Goal: Find specific page/section: Find specific page/section

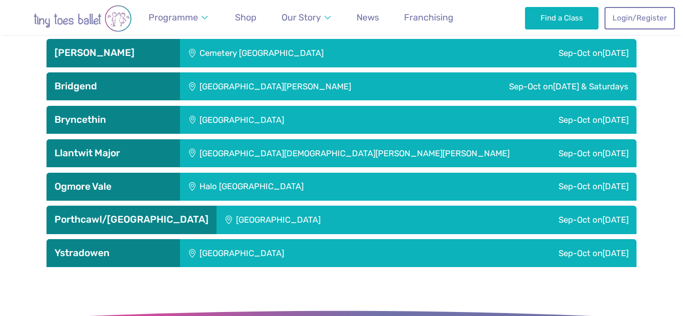
scroll to position [1653, 0]
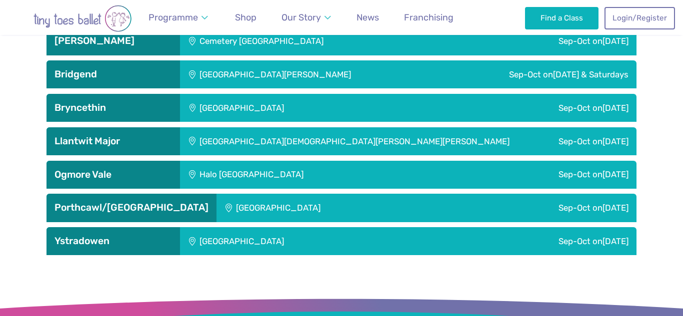
click at [104, 234] on div "Ystradowen" at bounding box center [112, 241] width 133 height 28
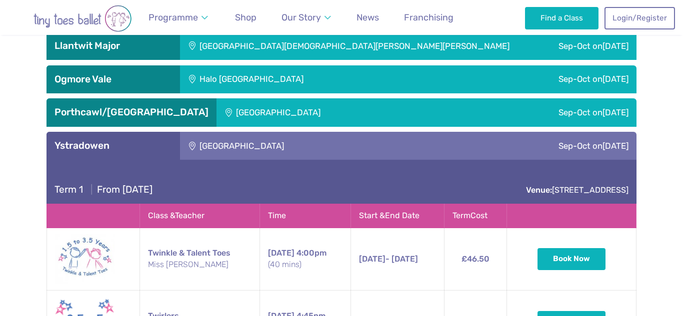
scroll to position [1748, 0]
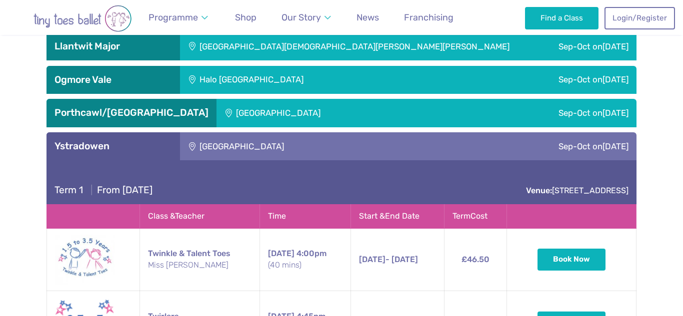
click at [149, 143] on h3 "Ystradowen" at bounding box center [112, 146] width 117 height 12
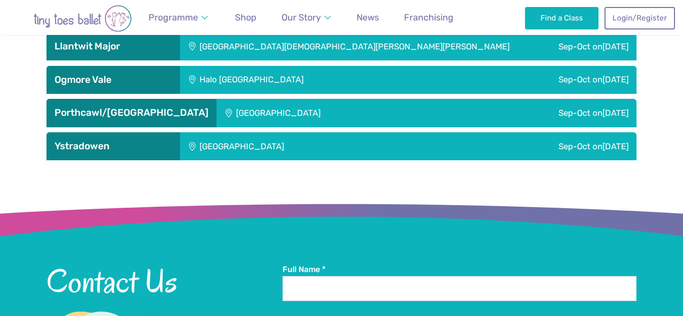
click at [157, 112] on h3 "Porthcawl/[GEOGRAPHIC_DATA]" at bounding box center [131, 113] width 154 height 12
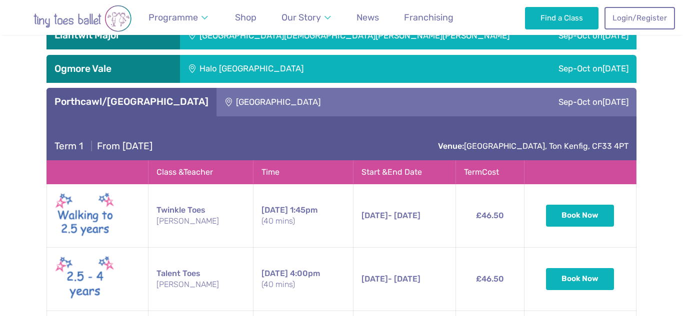
scroll to position [1747, 0]
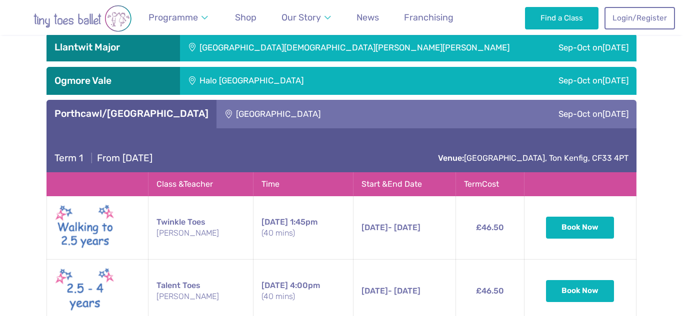
click at [152, 121] on div "Porthcawl/[GEOGRAPHIC_DATA]" at bounding box center [131, 114] width 170 height 28
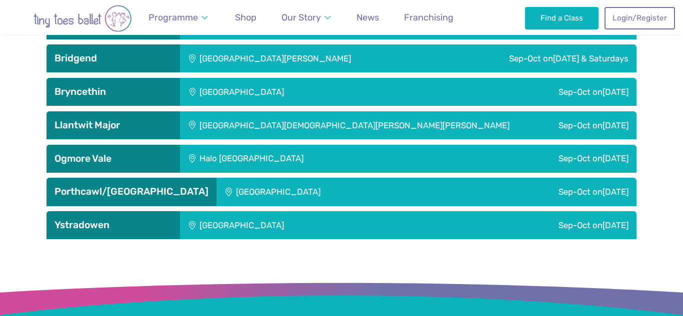
scroll to position [1664, 0]
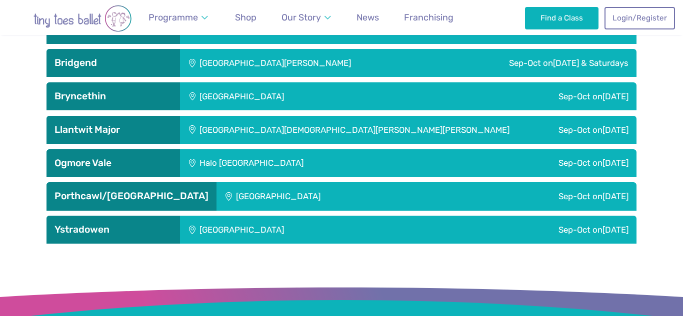
click at [152, 130] on h3 "Llantwit Major" at bounding box center [112, 130] width 117 height 12
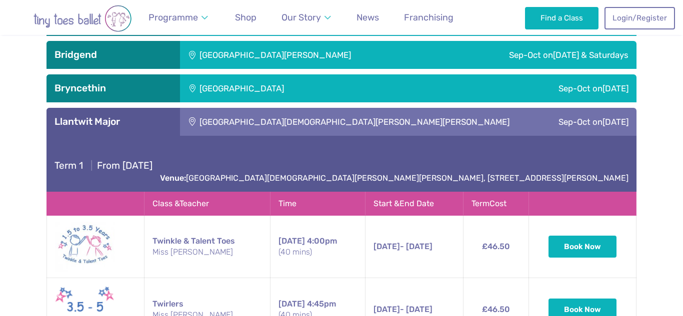
scroll to position [1679, 0]
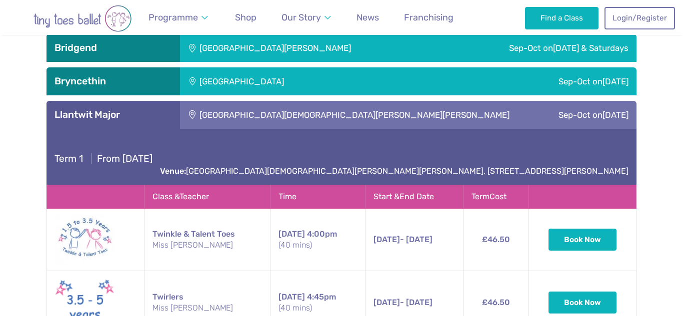
click at [123, 122] on div "Llantwit Major" at bounding box center [112, 115] width 133 height 28
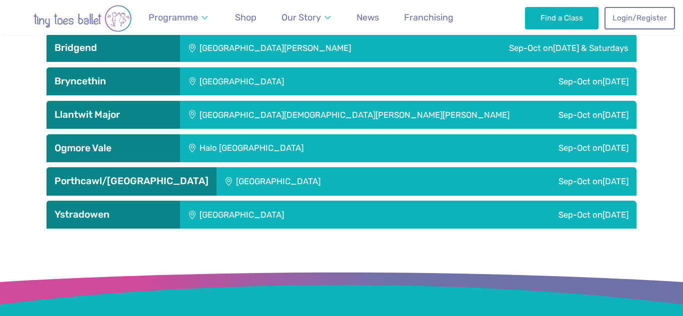
click at [162, 50] on h3 "Bridgend" at bounding box center [112, 48] width 117 height 12
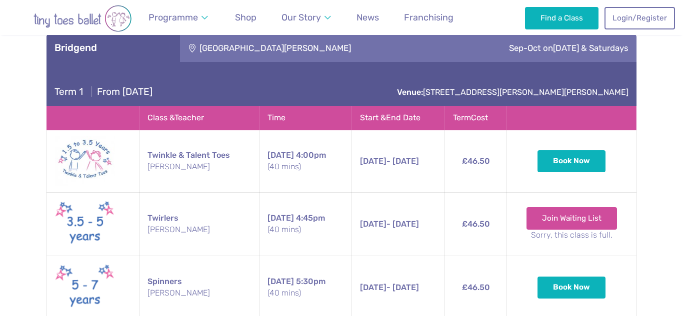
click at [159, 43] on h3 "Bridgend" at bounding box center [112, 48] width 117 height 12
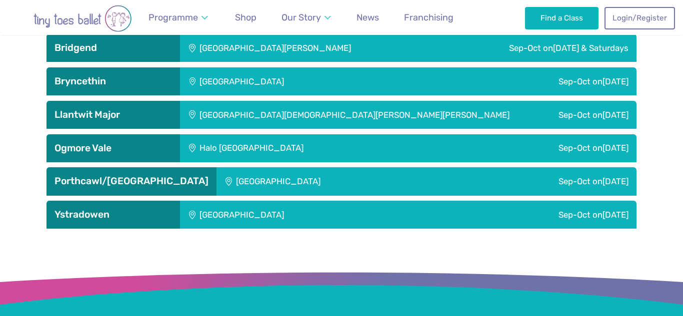
click at [147, 84] on h3 "Bryncethin" at bounding box center [112, 81] width 117 height 12
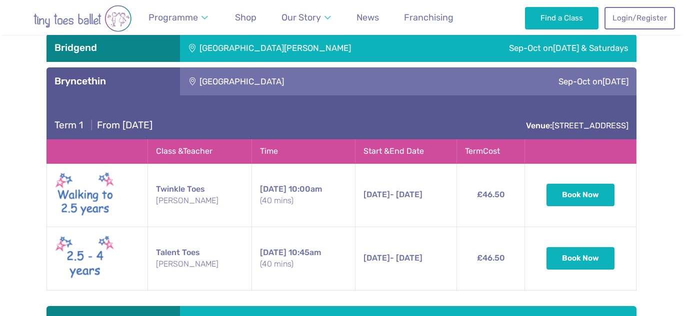
click at [149, 88] on div "Bryncethin" at bounding box center [112, 81] width 133 height 28
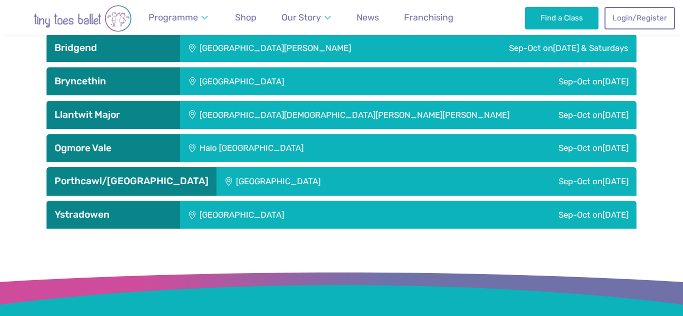
click at [126, 144] on h3 "Ogmore Vale" at bounding box center [112, 148] width 117 height 12
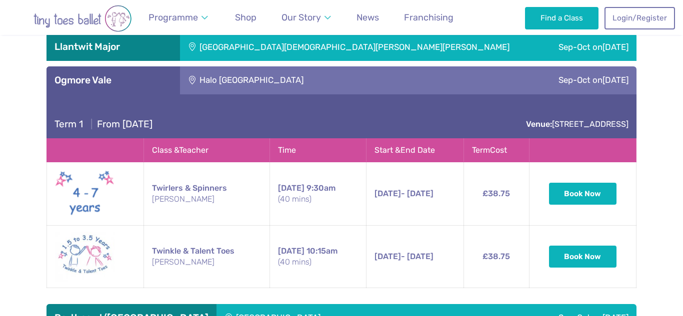
scroll to position [1748, 0]
